Goal: Task Accomplishment & Management: Complete application form

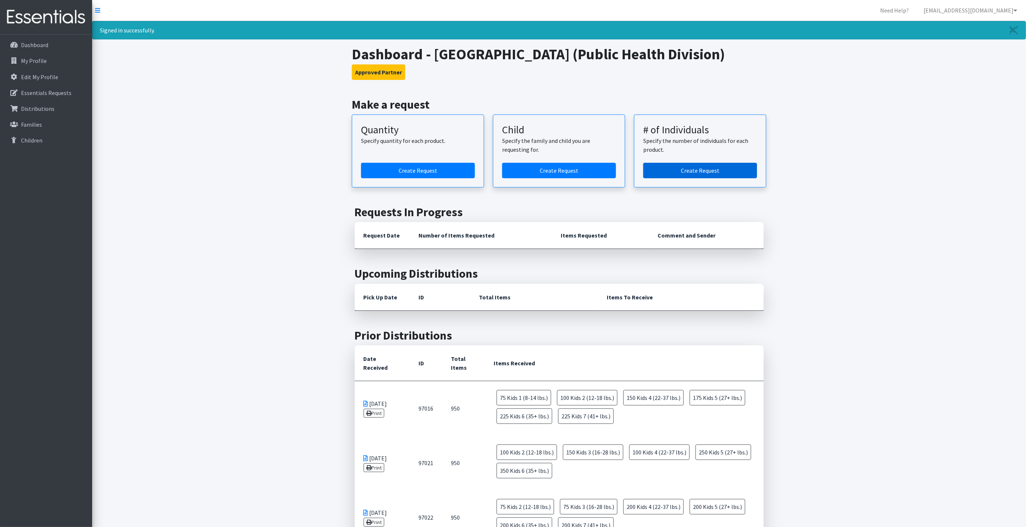
click at [686, 173] on link "Create Request" at bounding box center [701, 170] width 114 height 15
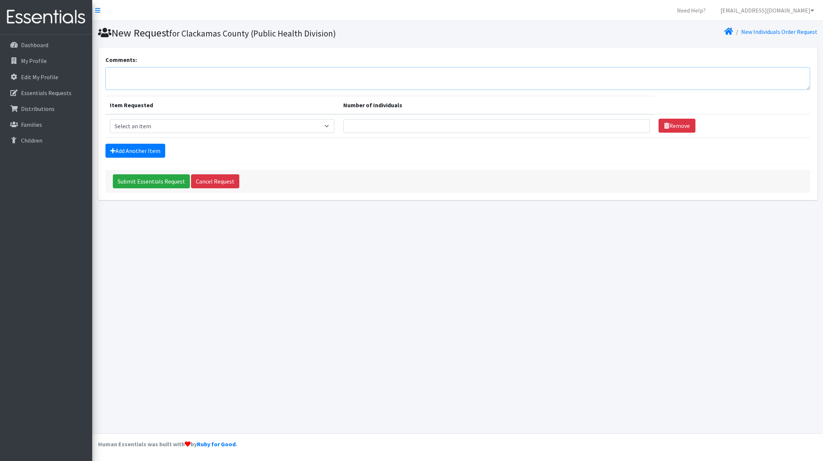
click at [178, 78] on textarea "Comments:" at bounding box center [457, 78] width 704 height 23
type textarea "Todos Juntos"
click at [177, 124] on select "Select an item Kids 0 (up to 10 lbs.) Kids 1 (8-14 lbs.) Kids 2 (12-18 lbs.) Ki…" at bounding box center [222, 126] width 225 height 14
select select "4060"
click at [110, 119] on select "Select an item Kids 0 (up to 10 lbs.) Kids 1 (8-14 lbs.) Kids 2 (12-18 lbs.) Ki…" at bounding box center [222, 126] width 225 height 14
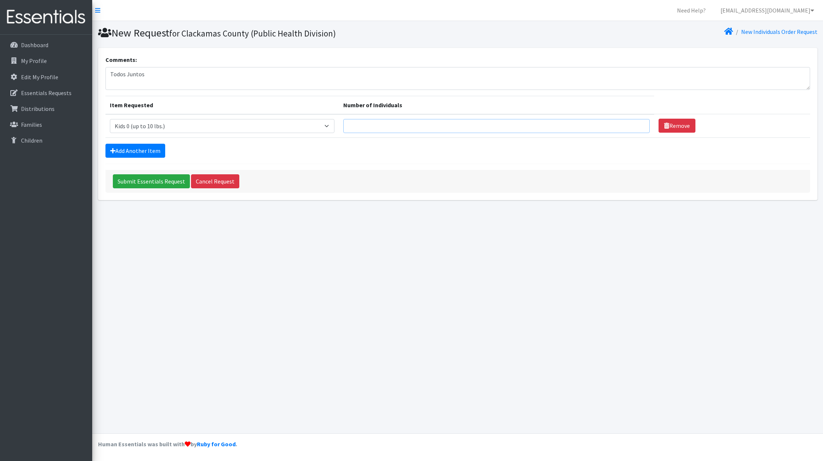
click at [366, 124] on input "Number of Individuals" at bounding box center [496, 126] width 306 height 14
type input "1"
click at [147, 151] on link "Add Another Item" at bounding box center [135, 151] width 60 height 14
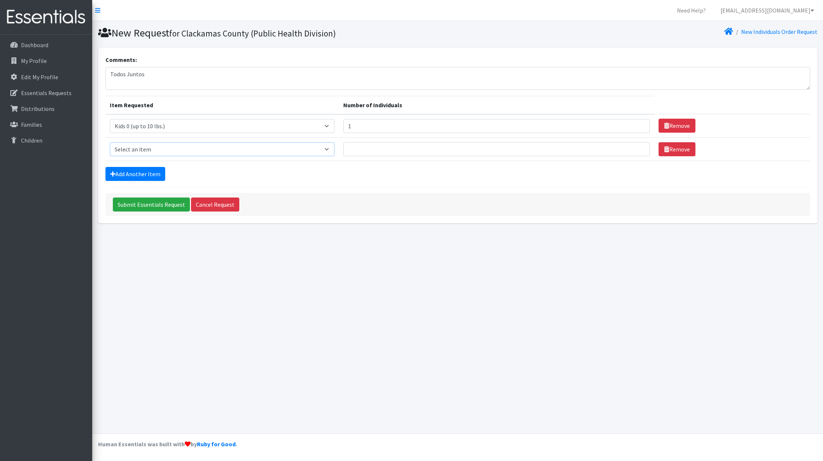
click at [211, 153] on select "Select an item Kids 0 (up to 10 lbs.) Kids 1 (8-14 lbs.) Kids 2 (12-18 lbs.) Ki…" at bounding box center [222, 149] width 225 height 14
select select "4067"
click at [110, 142] on select "Select an item Kids 0 (up to 10 lbs.) Kids 1 (8-14 lbs.) Kids 2 (12-18 lbs.) Ki…" at bounding box center [222, 149] width 225 height 14
click at [363, 152] on input "Number of Individuals" at bounding box center [496, 149] width 306 height 14
type input "1"
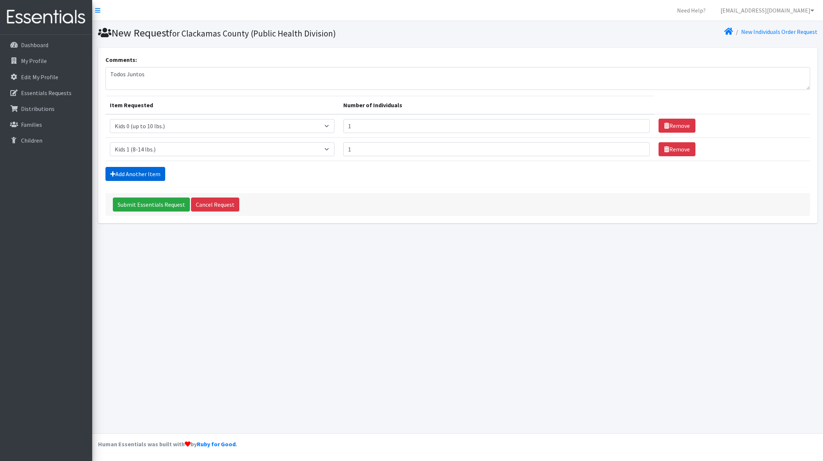
click at [151, 177] on link "Add Another Item" at bounding box center [135, 174] width 60 height 14
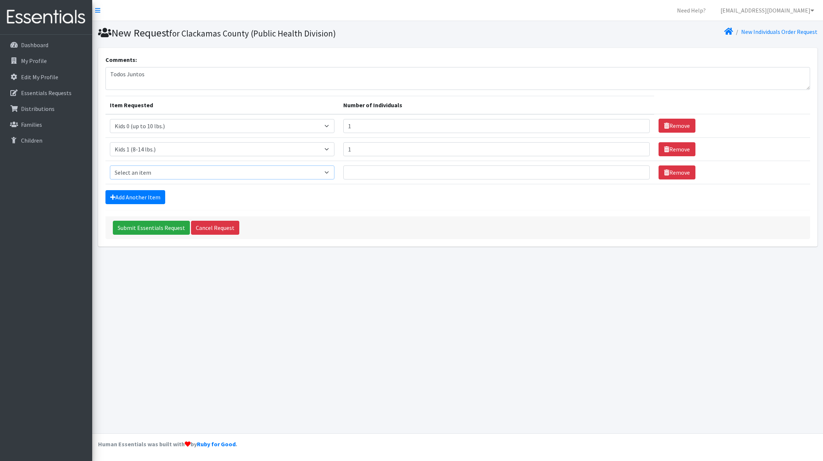
click at [182, 174] on select "Select an item Kids 0 (up to 10 lbs.) Kids 1 (8-14 lbs.) Kids 2 (12-18 lbs.) Ki…" at bounding box center [222, 172] width 225 height 14
select select "4068"
click at [110, 165] on select "Select an item Kids 0 (up to 10 lbs.) Kids 1 (8-14 lbs.) Kids 2 (12-18 lbs.) Ki…" at bounding box center [222, 172] width 225 height 14
click at [363, 177] on input "Number of Individuals" at bounding box center [496, 172] width 306 height 14
type input "2"
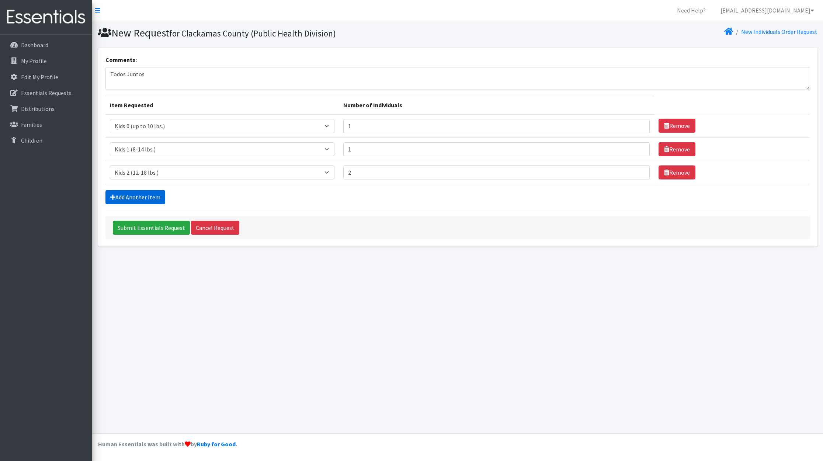
click at [147, 196] on link "Add Another Item" at bounding box center [135, 197] width 60 height 14
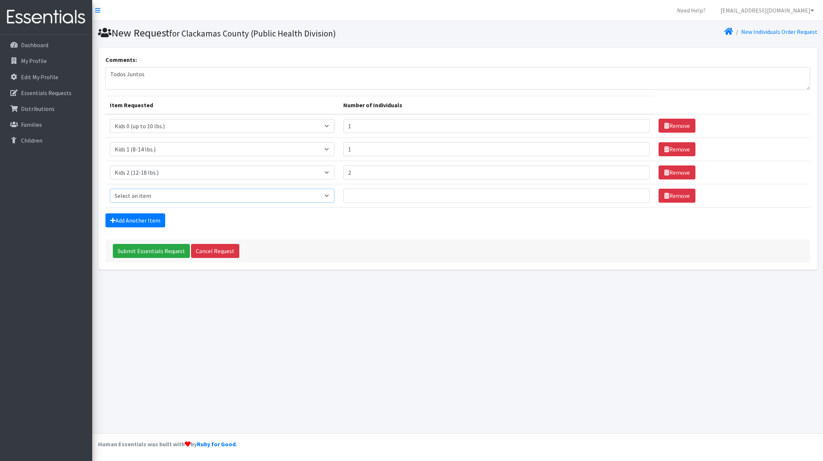
click at [173, 196] on select "Select an item Kids 0 (up to 10 lbs.) Kids 1 (8-14 lbs.) Kids 2 (12-18 lbs.) Ki…" at bounding box center [222, 196] width 225 height 14
select select "4036"
click at [110, 189] on select "Select an item Kids 0 (up to 10 lbs.) Kids 1 (8-14 lbs.) Kids 2 (12-18 lbs.) Ki…" at bounding box center [222, 196] width 225 height 14
click at [361, 195] on input "Number of Individuals" at bounding box center [496, 196] width 306 height 14
type input "3"
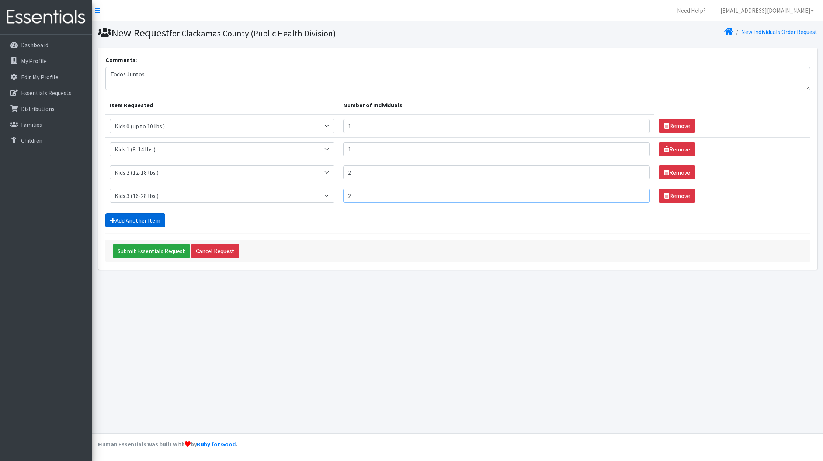
type input "2"
click at [148, 218] on link "Add Another Item" at bounding box center [135, 220] width 60 height 14
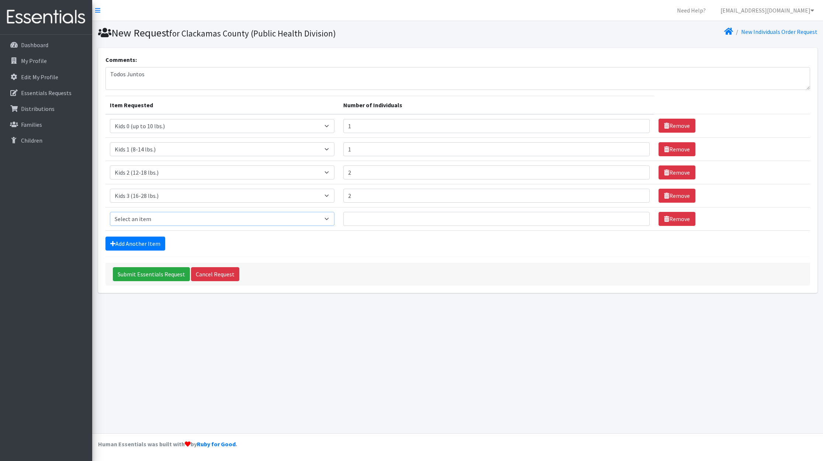
click at [162, 217] on select "Select an item Kids 0 (up to 10 lbs.) Kids 1 (8-14 lbs.) Kids 2 (12-18 lbs.) Ki…" at bounding box center [222, 219] width 225 height 14
select select "4049"
click at [110, 212] on select "Select an item Kids 0 (up to 10 lbs.) Kids 1 (8-14 lbs.) Kids 2 (12-18 lbs.) Ki…" at bounding box center [222, 219] width 225 height 14
click at [367, 220] on input "Number of Individuals" at bounding box center [496, 219] width 306 height 14
type input "4"
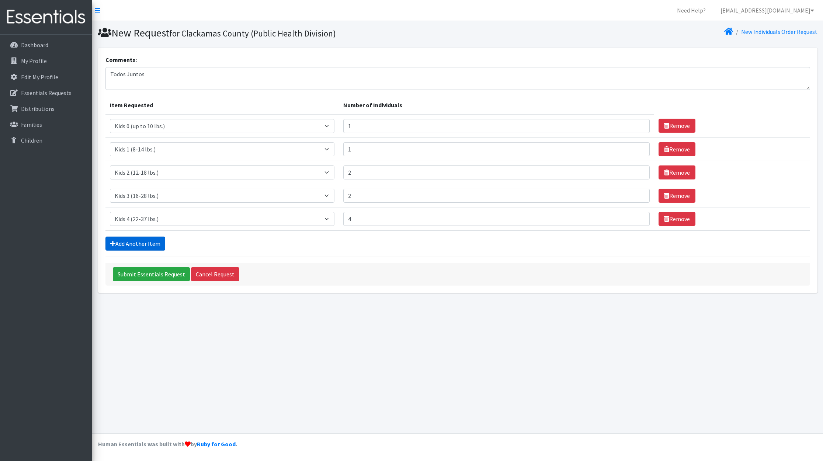
click at [153, 246] on link "Add Another Item" at bounding box center [135, 244] width 60 height 14
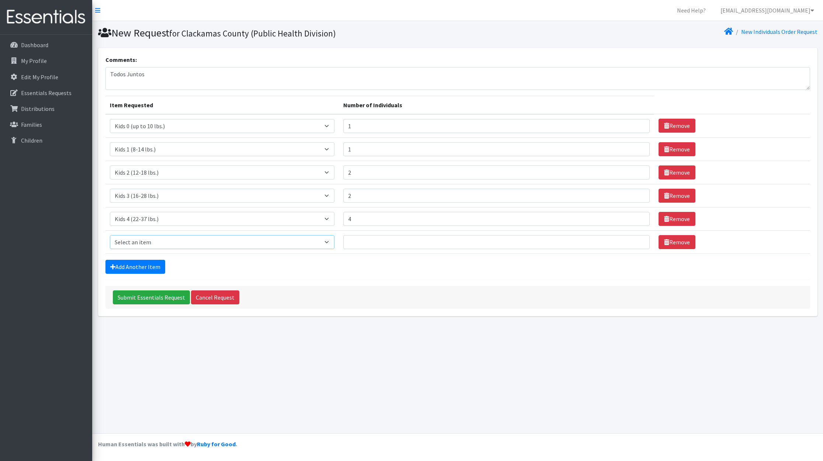
click at [153, 246] on select "Select an item Kids 0 (up to 10 lbs.) Kids 1 (8-14 lbs.) Kids 2 (12-18 lbs.) Ki…" at bounding box center [222, 242] width 225 height 14
select select "4056"
click at [110, 236] on select "Select an item Kids 0 (up to 10 lbs.) Kids 1 (8-14 lbs.) Kids 2 (12-18 lbs.) Ki…" at bounding box center [222, 242] width 225 height 14
click at [373, 243] on input "Number of Individuals" at bounding box center [496, 242] width 306 height 14
type input "11"
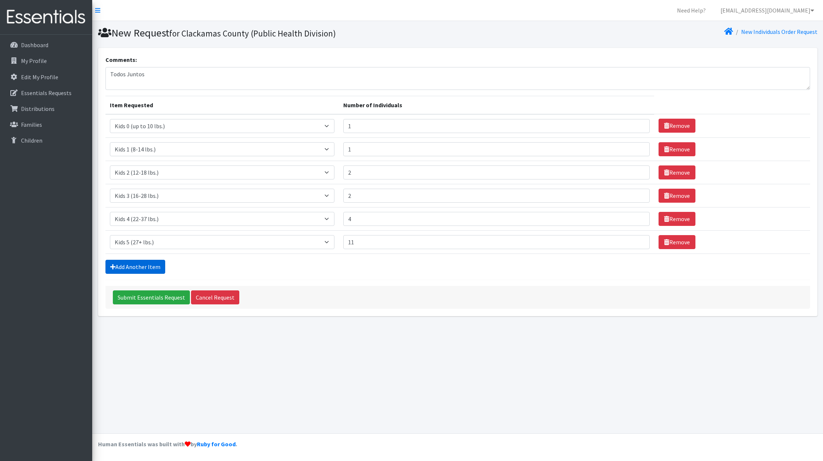
click at [132, 269] on link "Add Another Item" at bounding box center [135, 267] width 60 height 14
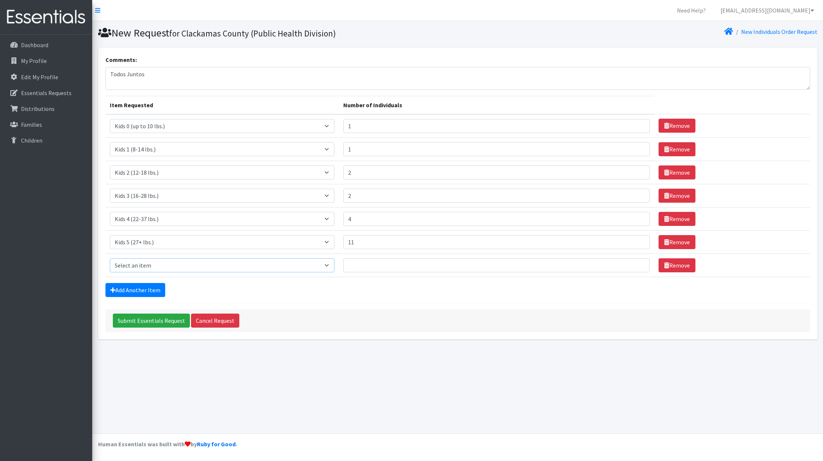
click at [157, 262] on select "Select an item Kids 0 (up to 10 lbs.) Kids 1 (8-14 lbs.) Kids 2 (12-18 lbs.) Ki…" at bounding box center [222, 265] width 225 height 14
select select "4059"
click at [110, 259] on select "Select an item Kids 0 (up to 10 lbs.) Kids 1 (8-14 lbs.) Kids 2 (12-18 lbs.) Ki…" at bounding box center [222, 265] width 225 height 14
click at [359, 268] on input "Number of Individuals" at bounding box center [496, 265] width 306 height 14
type input "9"
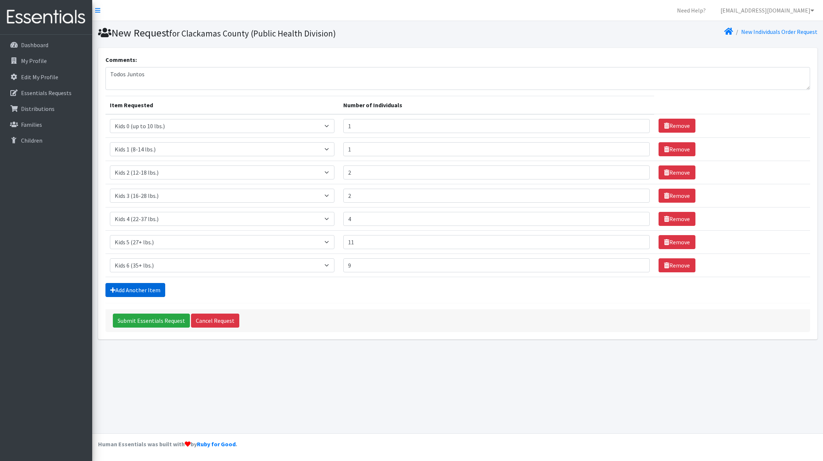
click at [120, 292] on link "Add Another Item" at bounding box center [135, 290] width 60 height 14
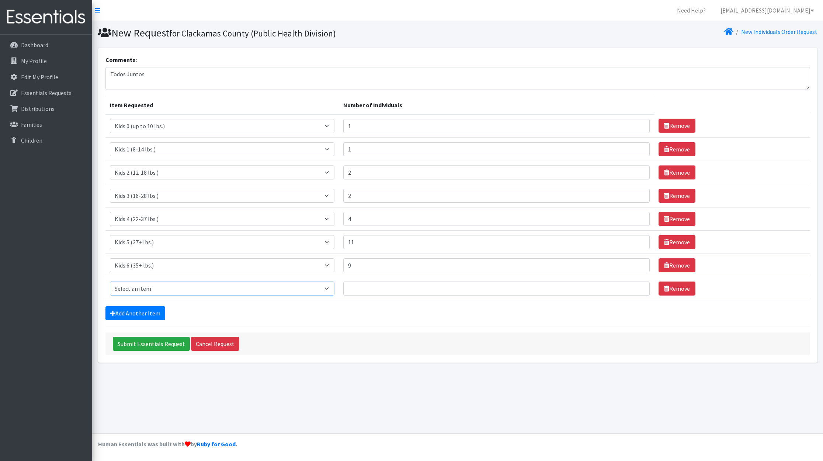
click at [140, 287] on select "Select an item Kids 0 (up to 10 lbs.) Kids 1 (8-14 lbs.) Kids 2 (12-18 lbs.) Ki…" at bounding box center [222, 289] width 225 height 14
select select "11282"
click at [110, 283] on select "Select an item Kids 0 (up to 10 lbs.) Kids 1 (8-14 lbs.) Kids 2 (12-18 lbs.) Ki…" at bounding box center [222, 289] width 225 height 14
click at [362, 289] on input "Number of Individuals" at bounding box center [496, 289] width 306 height 14
type input "11"
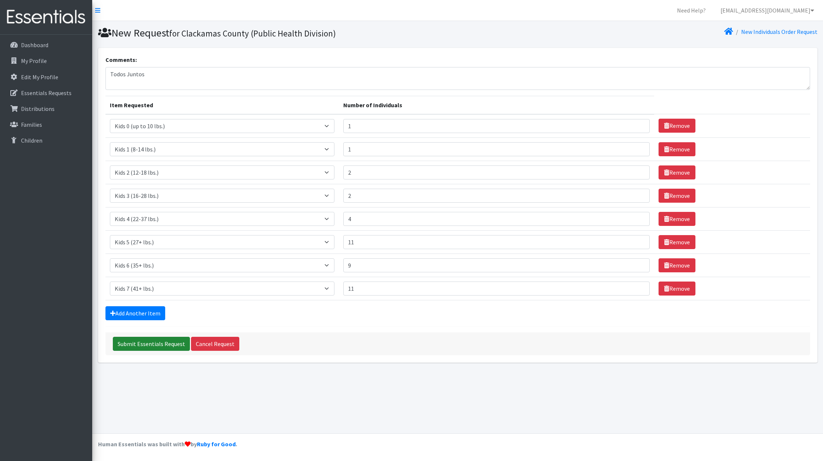
click at [149, 343] on input "Submit Essentials Request" at bounding box center [151, 344] width 77 height 14
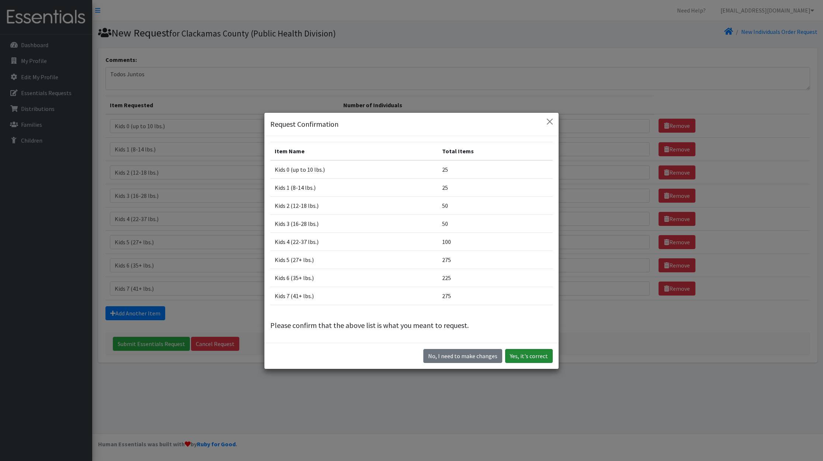
click at [516, 352] on button "Yes, it's correct" at bounding box center [529, 356] width 48 height 14
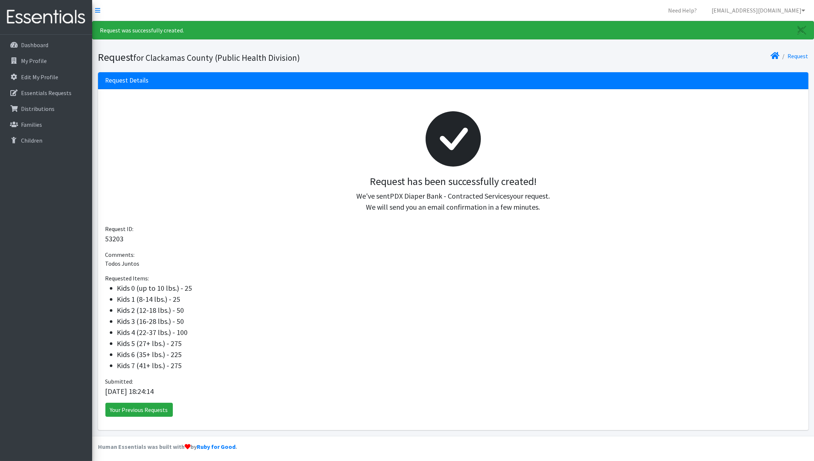
scroll to position [3, 0]
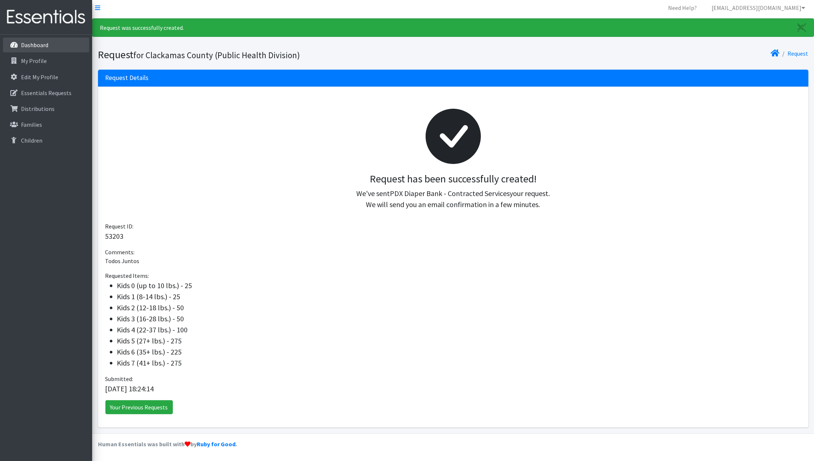
click at [28, 43] on p "Dashboard" at bounding box center [34, 44] width 27 height 7
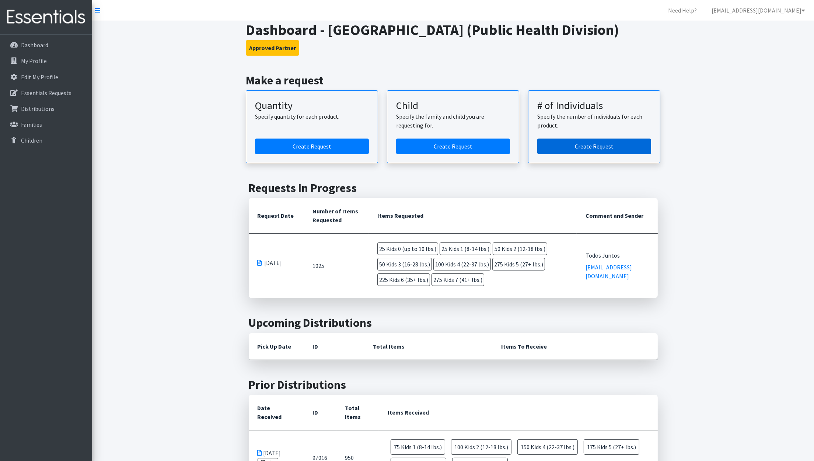
click at [583, 144] on link "Create Request" at bounding box center [594, 146] width 114 height 15
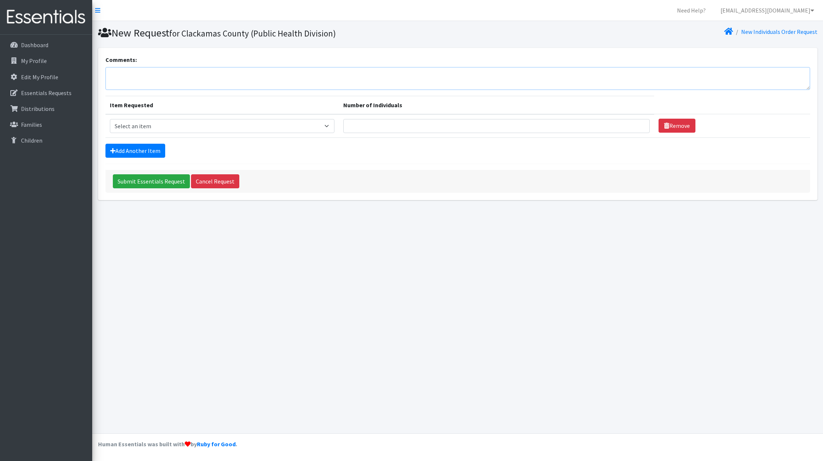
click at [151, 67] on textarea "Comments:" at bounding box center [457, 78] width 704 height 23
type textarea "NWFS"
click at [158, 123] on select "Select an item Kids 0 (up to 10 lbs.) Kids 1 (8-14 lbs.) Kids 2 (12-18 lbs.) Ki…" at bounding box center [222, 126] width 225 height 14
select select "4067"
click at [110, 119] on select "Select an item Kids 0 (up to 10 lbs.) Kids 1 (8-14 lbs.) Kids 2 (12-18 lbs.) Ki…" at bounding box center [222, 126] width 225 height 14
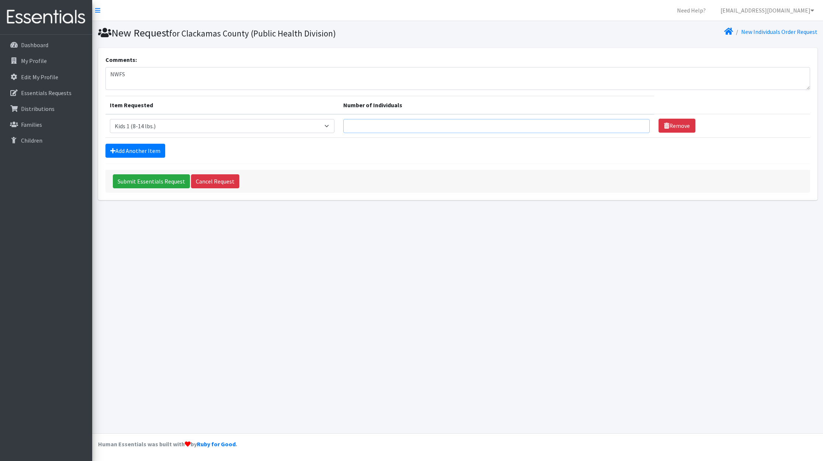
click at [373, 124] on input "Number of Individuals" at bounding box center [496, 126] width 306 height 14
type input "6"
click at [122, 148] on link "Add Another Item" at bounding box center [135, 151] width 60 height 14
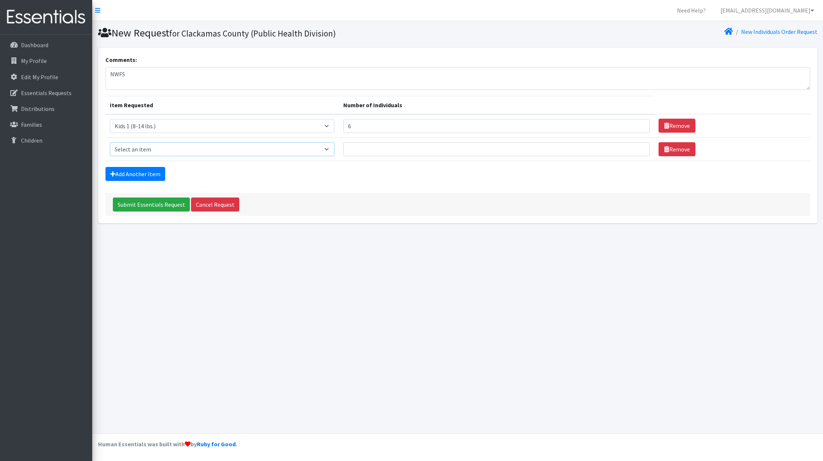
click at [140, 148] on select "Select an item Kids 0 (up to 10 lbs.) Kids 1 (8-14 lbs.) Kids 2 (12-18 lbs.) Ki…" at bounding box center [222, 149] width 225 height 14
select select "4068"
click at [110, 142] on select "Select an item Kids 0 (up to 10 lbs.) Kids 1 (8-14 lbs.) Kids 2 (12-18 lbs.) Ki…" at bounding box center [222, 149] width 225 height 14
click at [386, 151] on input "Number of Individuals" at bounding box center [496, 149] width 306 height 14
type input "4"
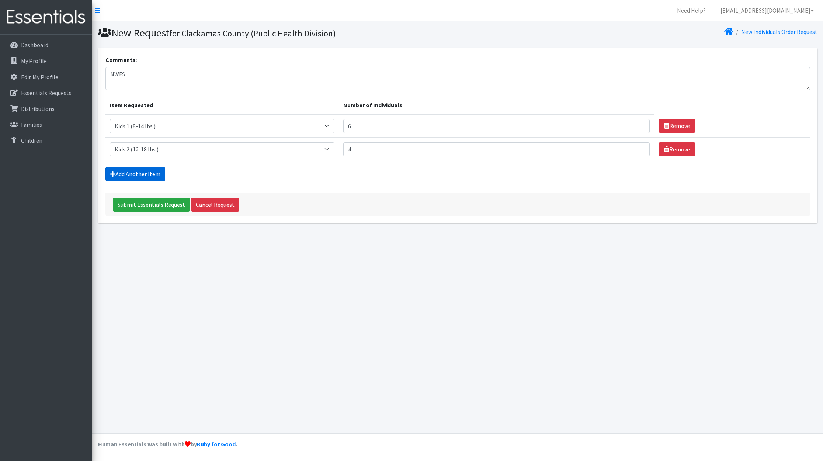
click at [122, 173] on link "Add Another Item" at bounding box center [135, 174] width 60 height 14
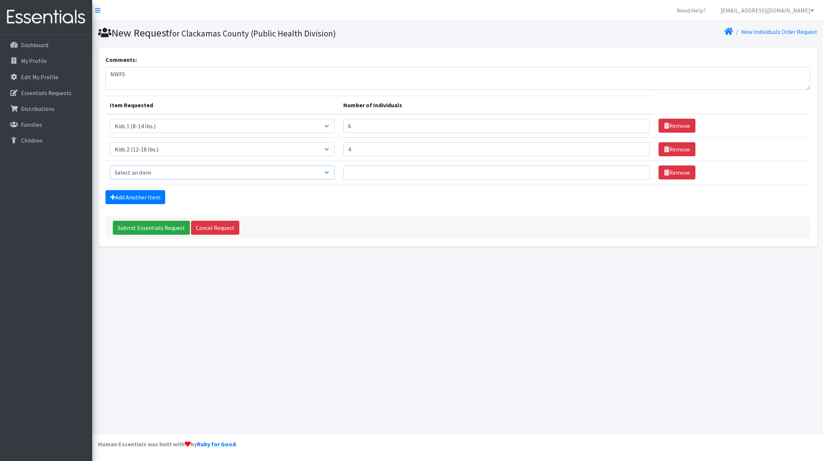
click at [138, 169] on select "Select an item Kids 0 (up to 10 lbs.) Kids 1 (8-14 lbs.) Kids 2 (12-18 lbs.) Ki…" at bounding box center [222, 172] width 225 height 14
select select "4036"
click at [110, 165] on select "Select an item Kids 0 (up to 10 lbs.) Kids 1 (8-14 lbs.) Kids 2 (12-18 lbs.) Ki…" at bounding box center [222, 172] width 225 height 14
click at [379, 179] on input "Number of Individuals" at bounding box center [496, 172] width 306 height 14
type input "2"
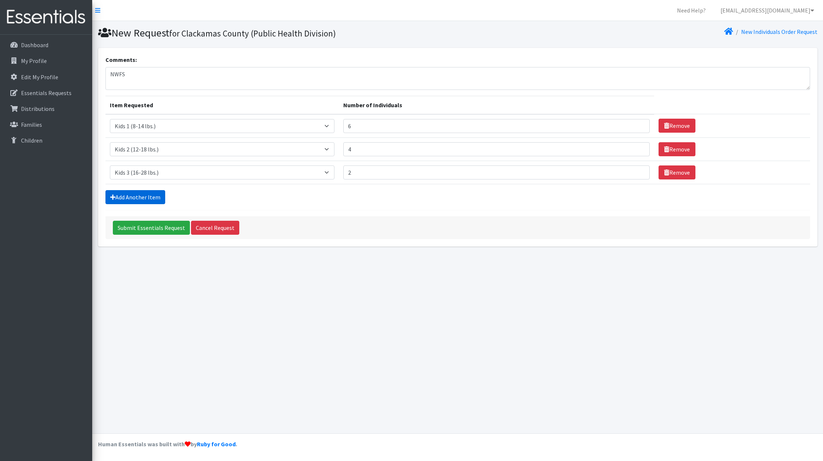
click at [146, 197] on link "Add Another Item" at bounding box center [135, 197] width 60 height 14
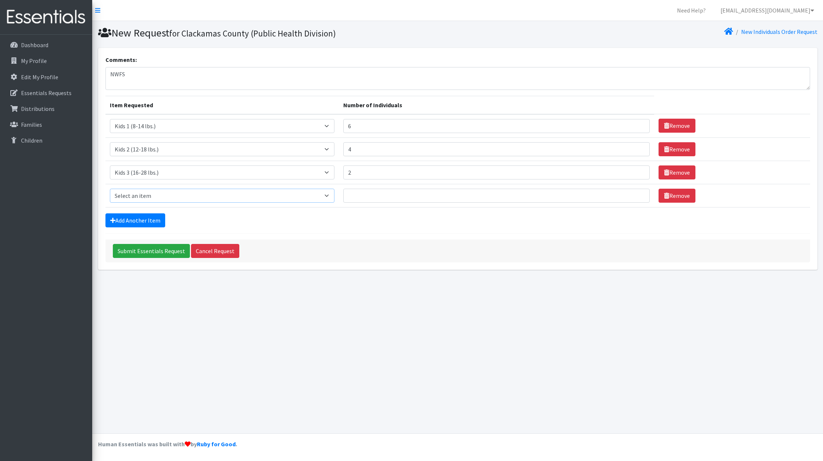
click at [153, 196] on select "Select an item Kids 0 (up to 10 lbs.) Kids 1 (8-14 lbs.) Kids 2 (12-18 lbs.) Ki…" at bounding box center [222, 196] width 225 height 14
select select "4049"
click at [110, 189] on select "Select an item Kids 0 (up to 10 lbs.) Kids 1 (8-14 lbs.) Kids 2 (12-18 lbs.) Ki…" at bounding box center [222, 196] width 225 height 14
click at [364, 193] on input "Number of Individuals" at bounding box center [496, 196] width 306 height 14
type input "6"
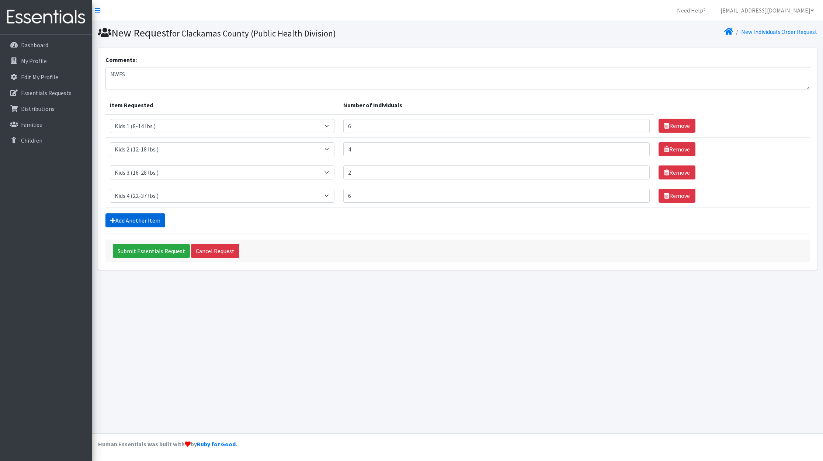
click at [145, 217] on link "Add Another Item" at bounding box center [135, 220] width 60 height 14
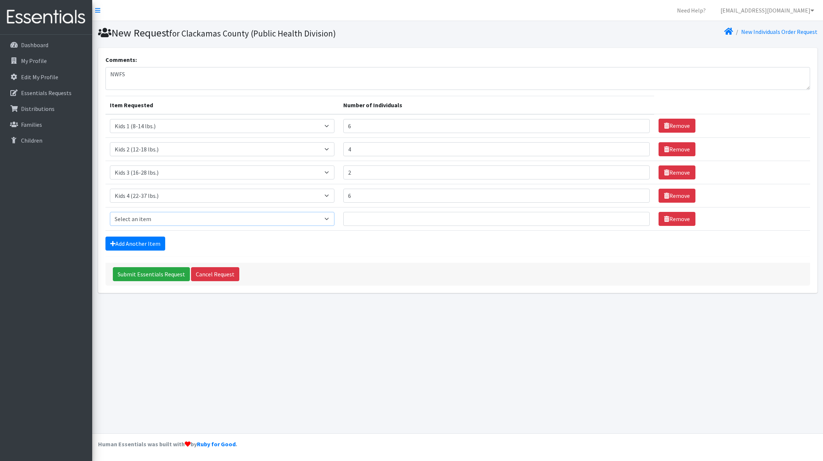
click at [150, 216] on select "Select an item Kids 0 (up to 10 lbs.) Kids 1 (8-14 lbs.) Kids 2 (12-18 lbs.) Ki…" at bounding box center [222, 219] width 225 height 14
select select "4056"
click at [110, 212] on select "Select an item Kids 0 (up to 10 lbs.) Kids 1 (8-14 lbs.) Kids 2 (12-18 lbs.) Ki…" at bounding box center [222, 219] width 225 height 14
click at [380, 223] on input "Number of Individuals" at bounding box center [496, 219] width 306 height 14
type input "8"
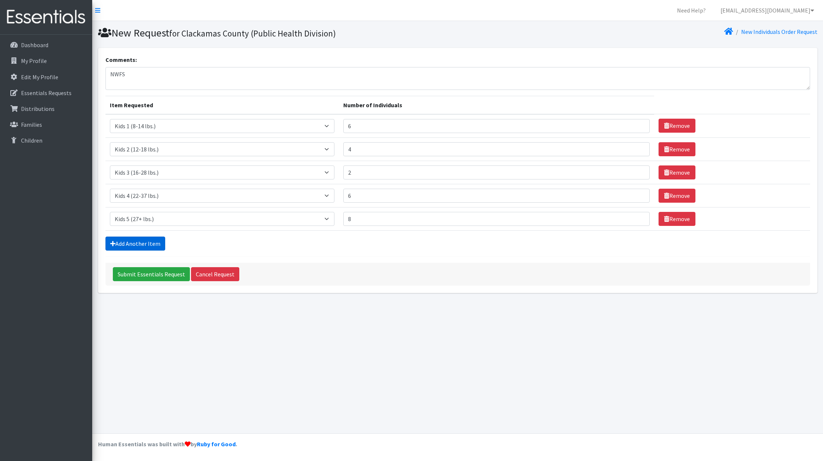
click at [146, 250] on link "Add Another Item" at bounding box center [135, 244] width 60 height 14
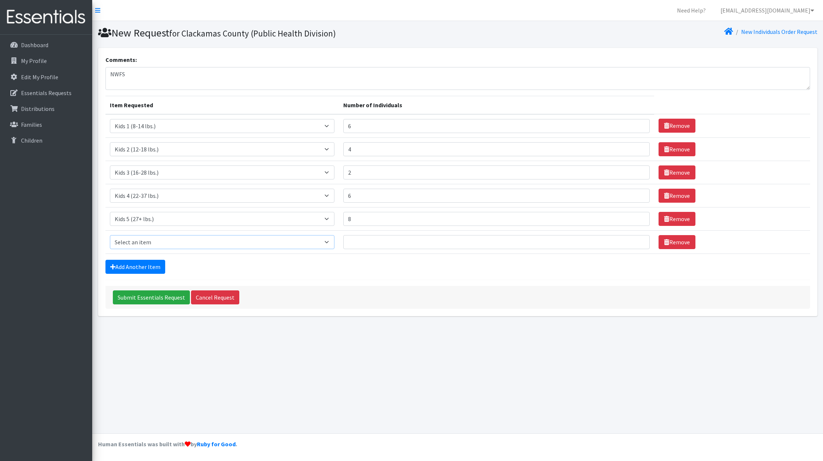
click at [162, 243] on select "Select an item Kids 0 (up to 10 lbs.) Kids 1 (8-14 lbs.) Kids 2 (12-18 lbs.) Ki…" at bounding box center [222, 242] width 225 height 14
select select "4059"
click at [110, 236] on select "Select an item Kids 0 (up to 10 lbs.) Kids 1 (8-14 lbs.) Kids 2 (12-18 lbs.) Ki…" at bounding box center [222, 242] width 225 height 14
click at [386, 240] on input "Number of Individuals" at bounding box center [496, 242] width 306 height 14
type input "6"
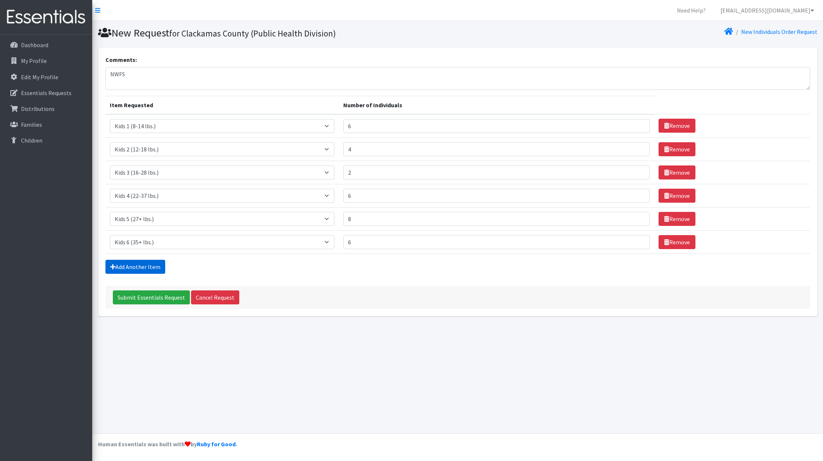
click at [141, 263] on link "Add Another Item" at bounding box center [135, 267] width 60 height 14
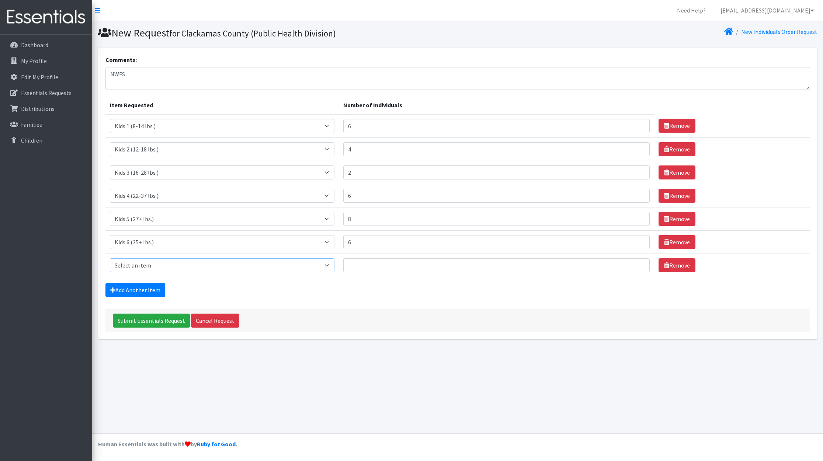
click at [154, 266] on select "Select an item Kids 0 (up to 10 lbs.) Kids 1 (8-14 lbs.) Kids 2 (12-18 lbs.) Ki…" at bounding box center [222, 265] width 225 height 14
select select "11282"
click at [110, 259] on select "Select an item Kids 0 (up to 10 lbs.) Kids 1 (8-14 lbs.) Kids 2 (12-18 lbs.) Ki…" at bounding box center [222, 265] width 225 height 14
click at [402, 268] on input "Number of Individuals" at bounding box center [496, 265] width 306 height 14
type input "6"
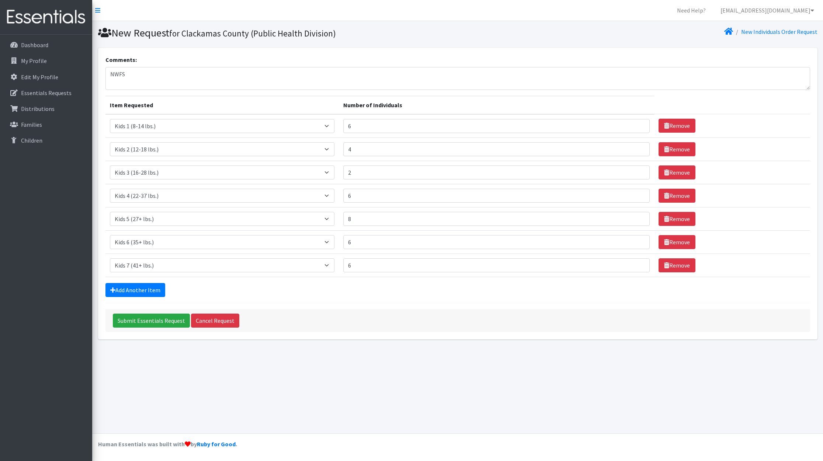
click at [383, 301] on form "Comments: NWFS Item Requested Number of Individuals Item Requested Select an it…" at bounding box center [457, 193] width 704 height 277
click at [138, 317] on input "Submit Essentials Request" at bounding box center [151, 321] width 77 height 14
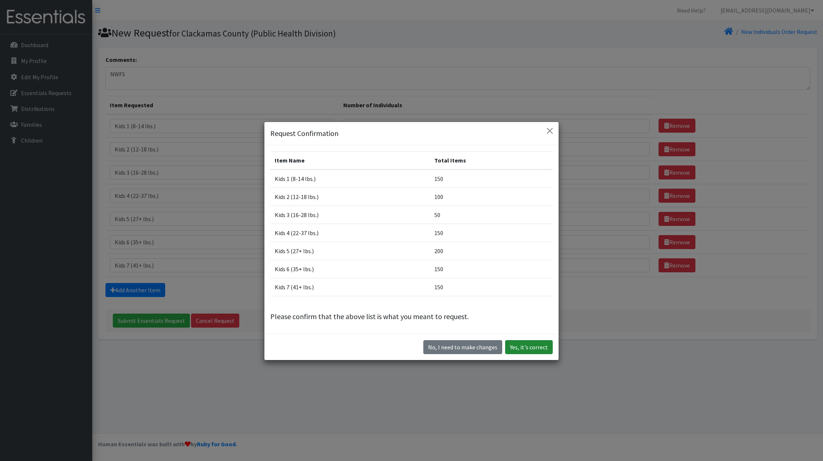
click at [521, 346] on button "Yes, it's correct" at bounding box center [529, 347] width 48 height 14
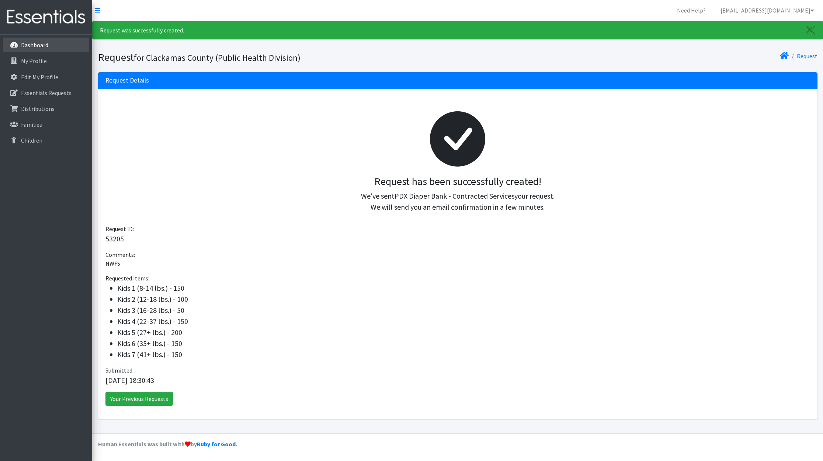
click at [33, 48] on p "Dashboard" at bounding box center [34, 44] width 27 height 7
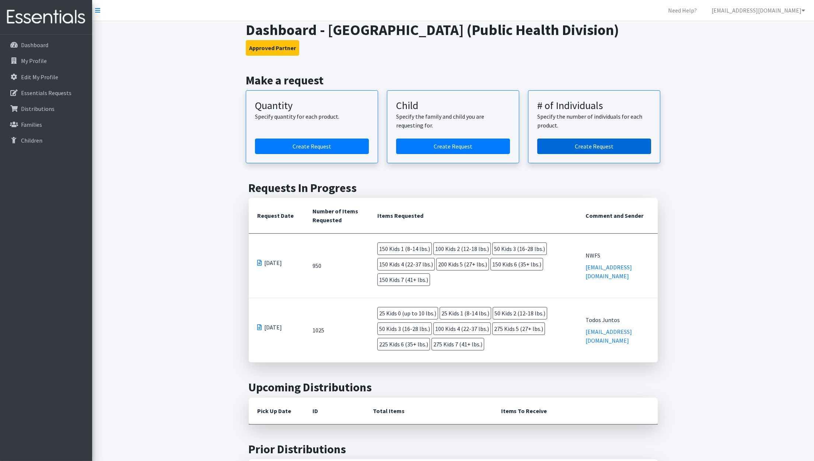
click at [629, 139] on link "Create Request" at bounding box center [594, 146] width 114 height 15
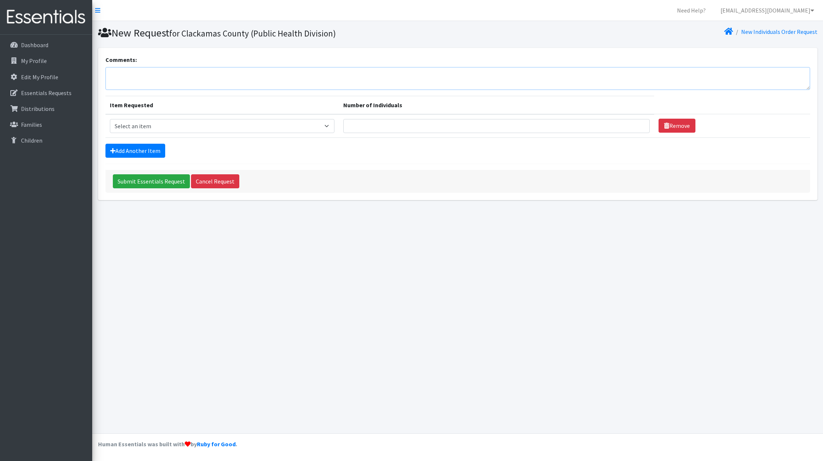
click at [111, 77] on textarea "Comments:" at bounding box center [457, 78] width 704 height 23
type textarea "Wichita"
click at [168, 128] on select "Select an item Kids 0 (up to 10 lbs.) Kids 1 (8-14 lbs.) Kids 2 (12-18 lbs.) Ki…" at bounding box center [222, 126] width 225 height 14
select select "4036"
click at [110, 119] on select "Select an item Kids 0 (up to 10 lbs.) Kids 1 (8-14 lbs.) Kids 2 (12-18 lbs.) Ki…" at bounding box center [222, 126] width 225 height 14
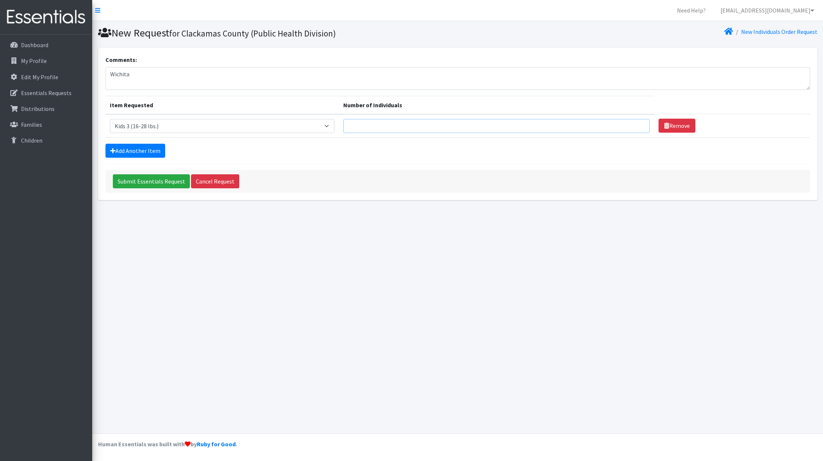
click at [402, 130] on input "Number of Individuals" at bounding box center [496, 126] width 306 height 14
type input "5"
click at [153, 150] on link "Add Another Item" at bounding box center [135, 151] width 60 height 14
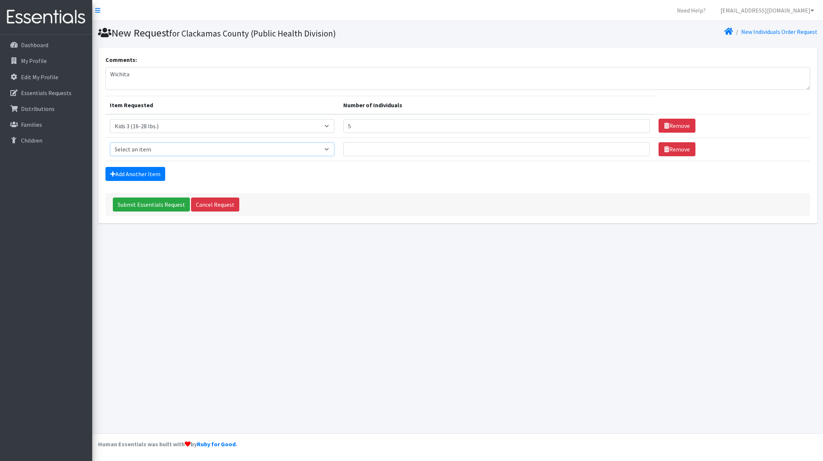
click at [157, 153] on select "Select an item Kids 0 (up to 10 lbs.) Kids 1 (8-14 lbs.) Kids 2 (12-18 lbs.) Ki…" at bounding box center [222, 149] width 225 height 14
select select "4049"
click at [110, 142] on select "Select an item Kids 0 (up to 10 lbs.) Kids 1 (8-14 lbs.) Kids 2 (12-18 lbs.) Ki…" at bounding box center [222, 149] width 225 height 14
click at [364, 147] on input "Number of Individuals" at bounding box center [496, 149] width 306 height 14
type input "8"
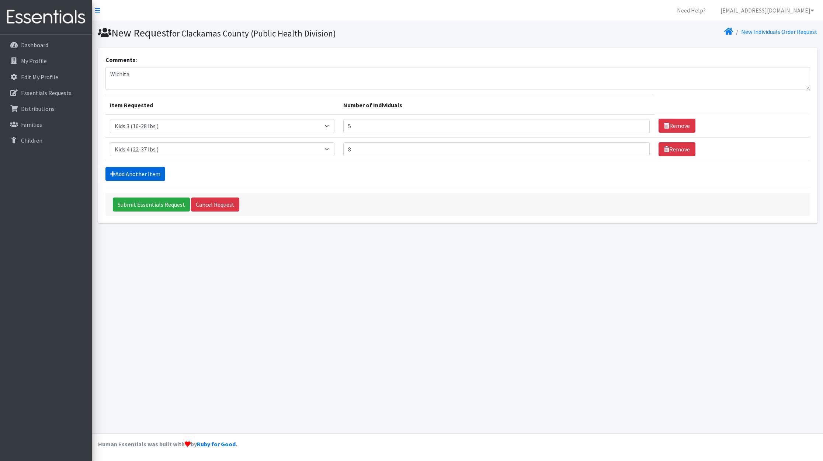
click at [135, 173] on link "Add Another Item" at bounding box center [135, 174] width 60 height 14
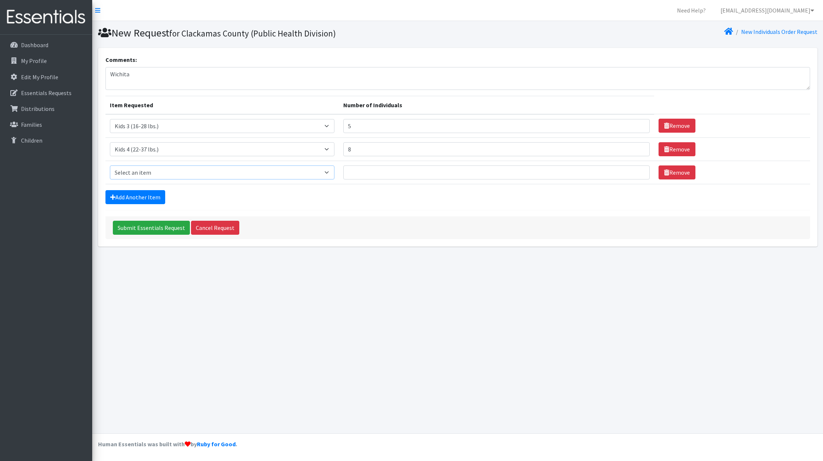
click at [149, 174] on select "Select an item Kids 0 (up to 10 lbs.) Kids 1 (8-14 lbs.) Kids 2 (12-18 lbs.) Ki…" at bounding box center [222, 172] width 225 height 14
select select "4056"
click at [110, 165] on select "Select an item Kids 0 (up to 10 lbs.) Kids 1 (8-14 lbs.) Kids 2 (12-18 lbs.) Ki…" at bounding box center [222, 172] width 225 height 14
click at [363, 171] on input "Number of Individuals" at bounding box center [496, 172] width 306 height 14
type input "9"
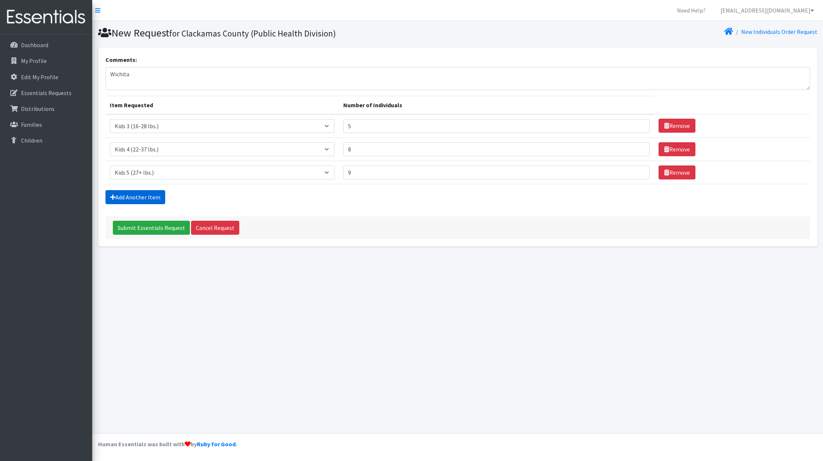
click at [137, 197] on link "Add Another Item" at bounding box center [135, 197] width 60 height 14
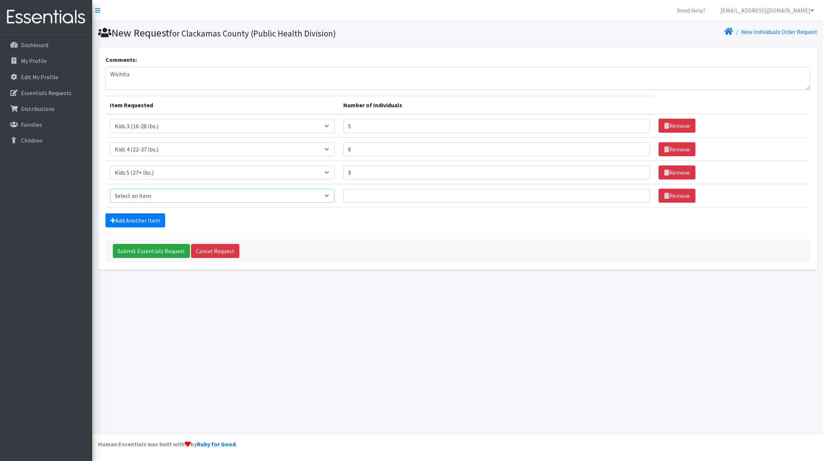
click at [136, 199] on select "Select an item Kids 0 (up to 10 lbs.) Kids 1 (8-14 lbs.) Kids 2 (12-18 lbs.) Ki…" at bounding box center [222, 196] width 225 height 14
select select "4059"
click at [110, 189] on select "Select an item Kids 0 (up to 10 lbs.) Kids 1 (8-14 lbs.) Kids 2 (12-18 lbs.) Ki…" at bounding box center [222, 196] width 225 height 14
click at [364, 193] on input "Number of Individuals" at bounding box center [496, 196] width 306 height 14
type input "16"
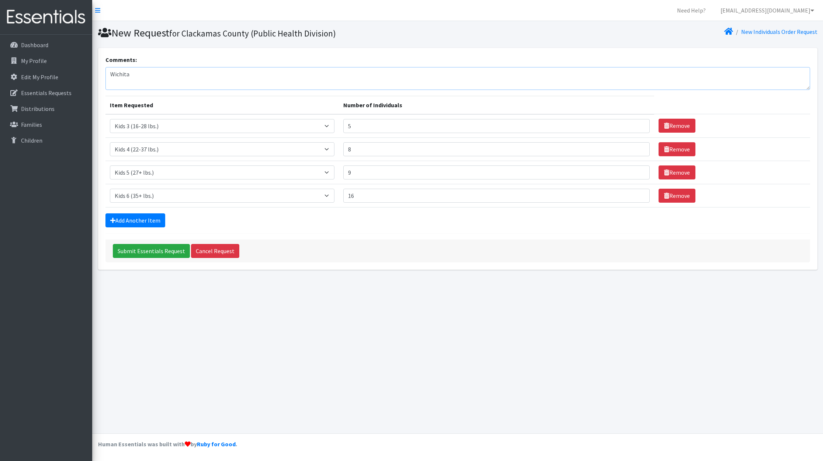
click at [180, 73] on textarea "Wichita" at bounding box center [457, 78] width 704 height 23
type textarea "[GEOGRAPHIC_DATA]"
click at [154, 248] on input "Submit Essentials Request" at bounding box center [151, 251] width 77 height 14
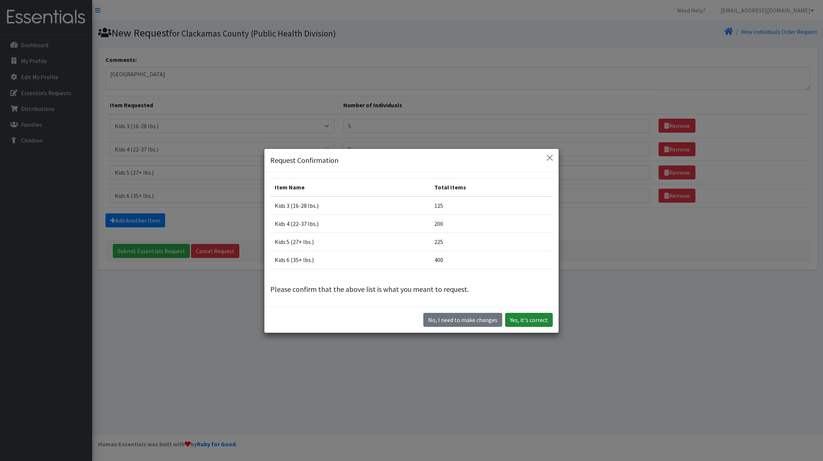
click at [525, 319] on button "Yes, it's correct" at bounding box center [529, 320] width 48 height 14
